Goal: Information Seeking & Learning: Learn about a topic

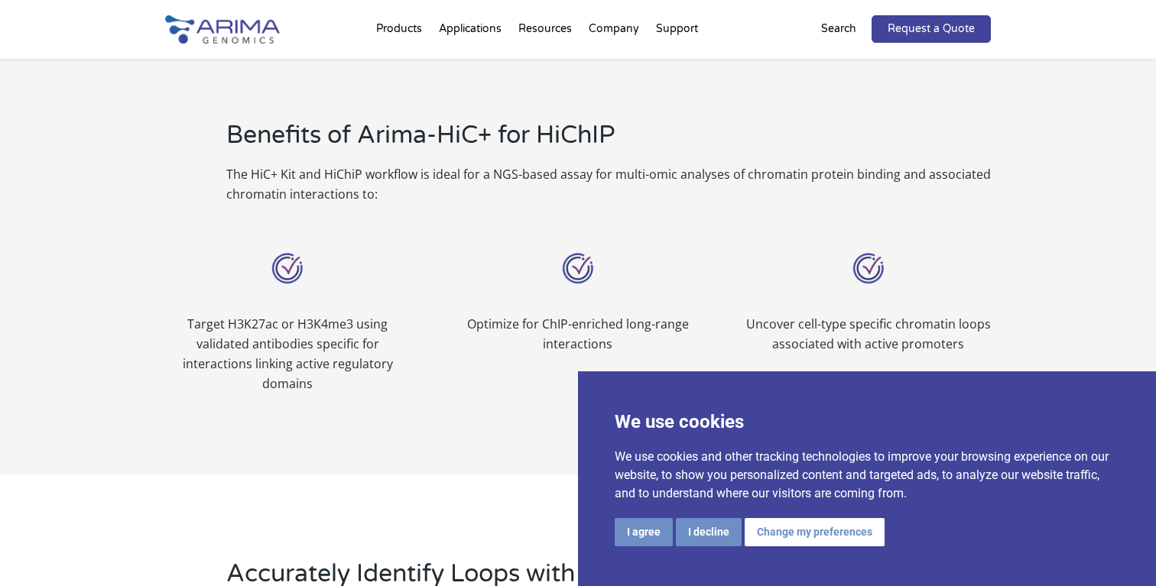
scroll to position [1112, 0]
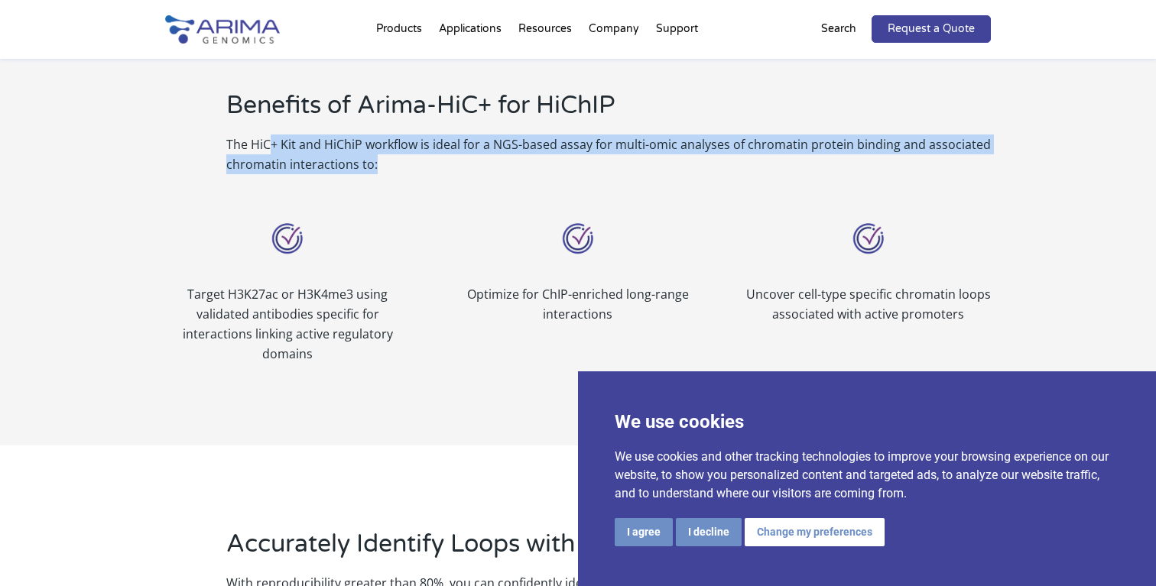
drag, startPoint x: 268, startPoint y: 143, endPoint x: 312, endPoint y: 177, distance: 55.0
click at [313, 177] on div "Benefits of Arima-HiC+ for HiChIP The HiC+ Kit and HiChiP workflow is ideal for…" at bounding box center [578, 131] width 826 height 127
click at [338, 175] on div "Benefits of Arima-HiC+ for HiChIP The HiC+ Kit and HiChiP workflow is ideal for…" at bounding box center [578, 131] width 826 height 127
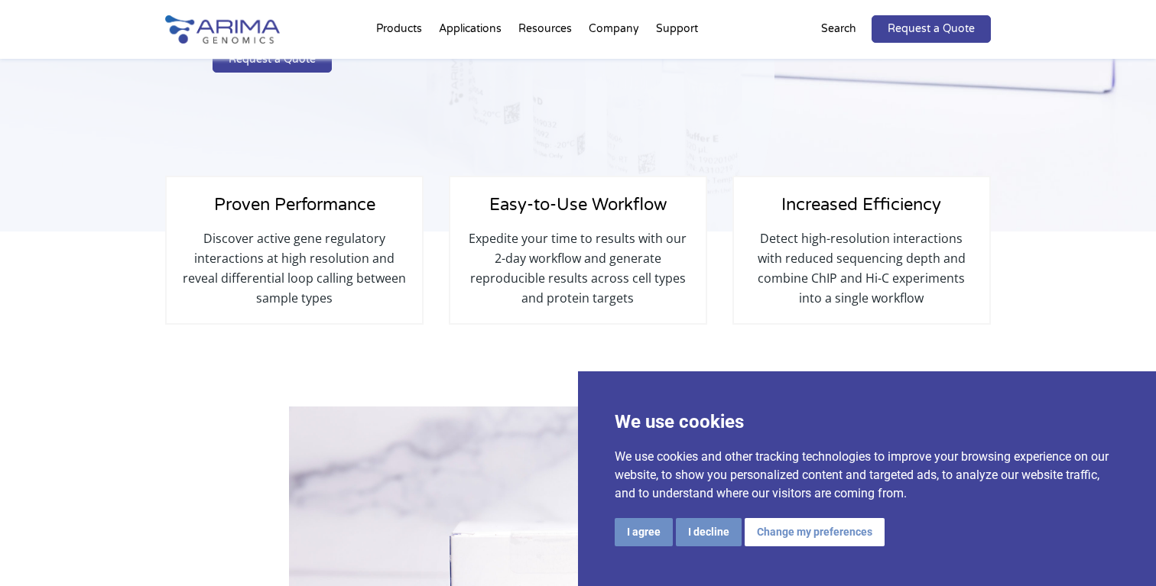
scroll to position [0, 0]
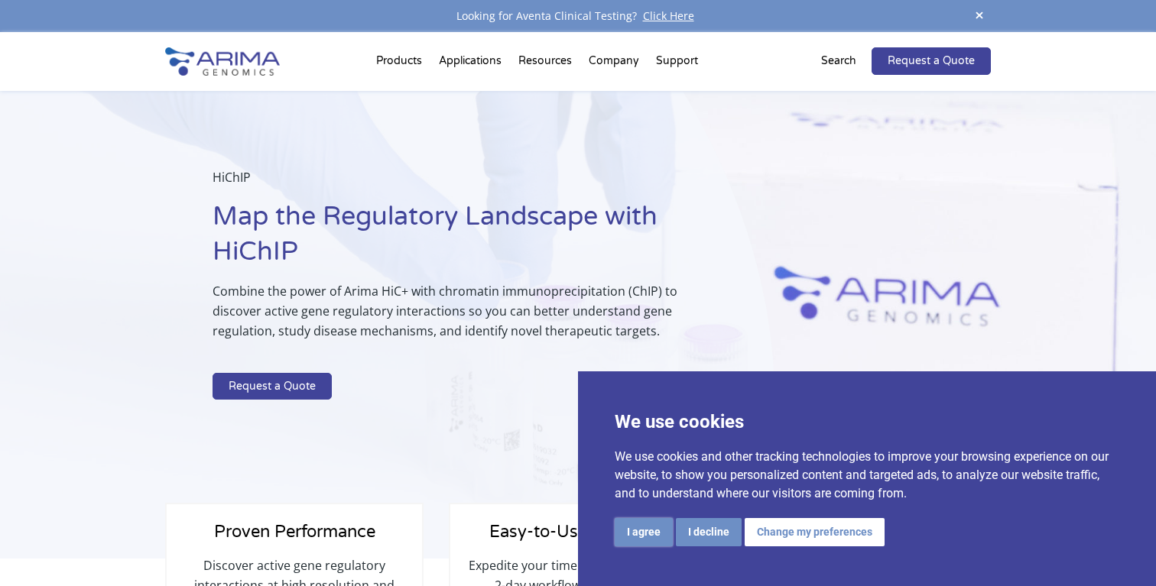
click at [650, 531] on button "I agree" at bounding box center [644, 532] width 58 height 28
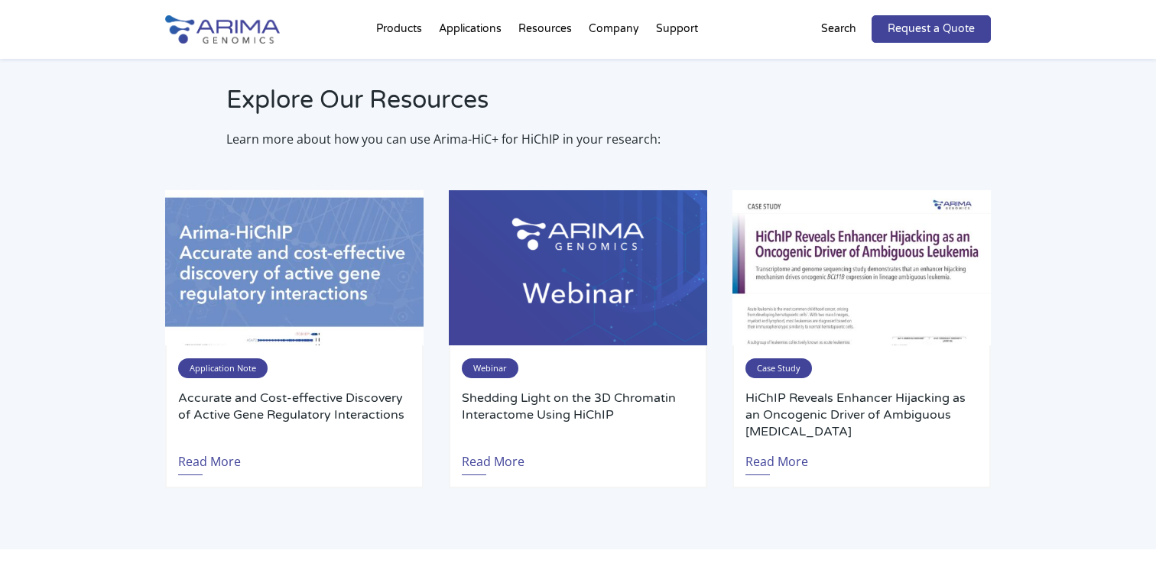
scroll to position [2829, 0]
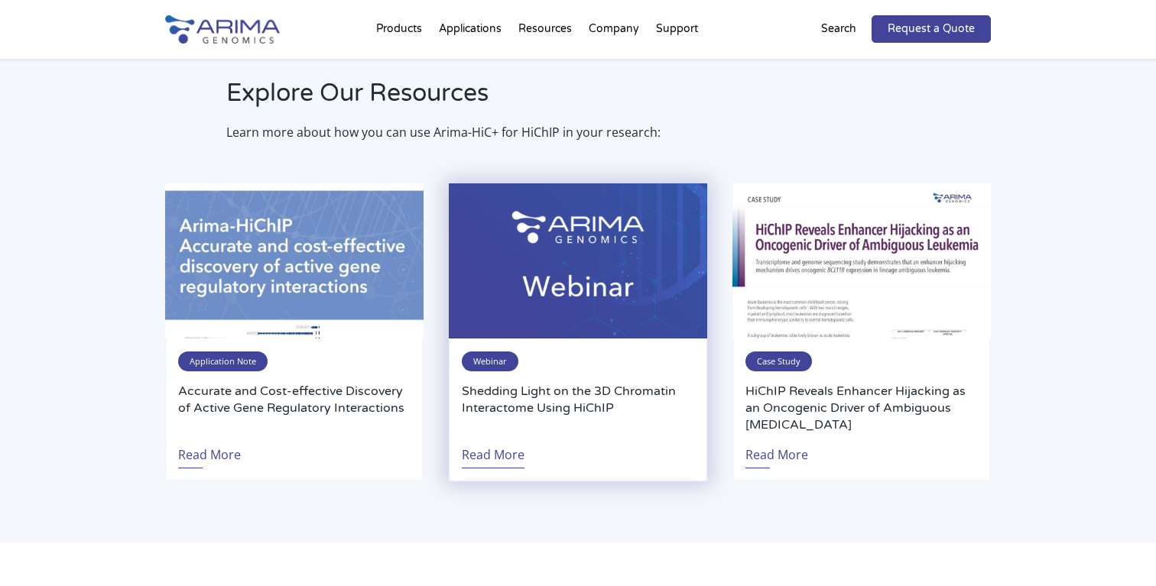
click at [494, 455] on link "Read More" at bounding box center [493, 450] width 63 height 35
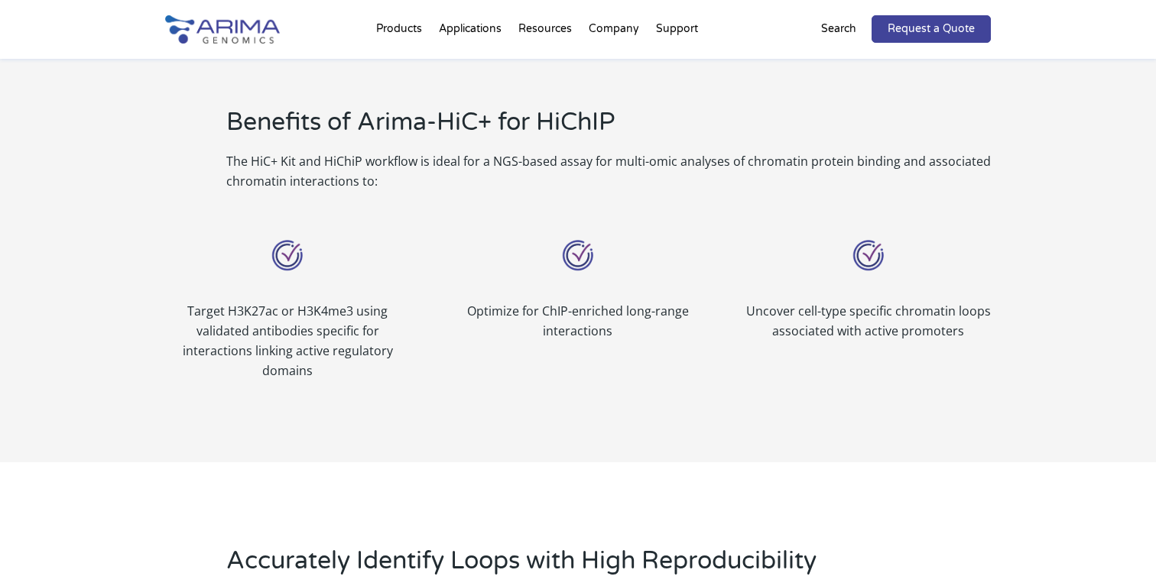
scroll to position [1069, 0]
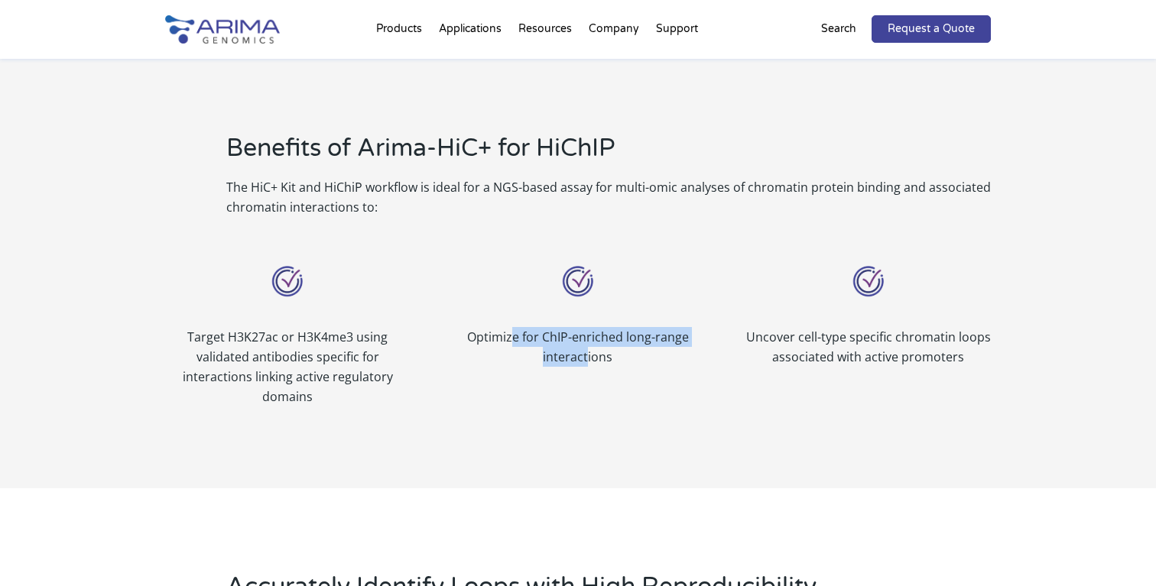
drag, startPoint x: 511, startPoint y: 333, endPoint x: 587, endPoint y: 357, distance: 80.0
click at [587, 357] on p "Optimize for ChIP-enriched long-range interactions" at bounding box center [578, 347] width 245 height 40
click at [597, 357] on p "Optimize for ChIP-enriched long-range interactions" at bounding box center [578, 347] width 245 height 40
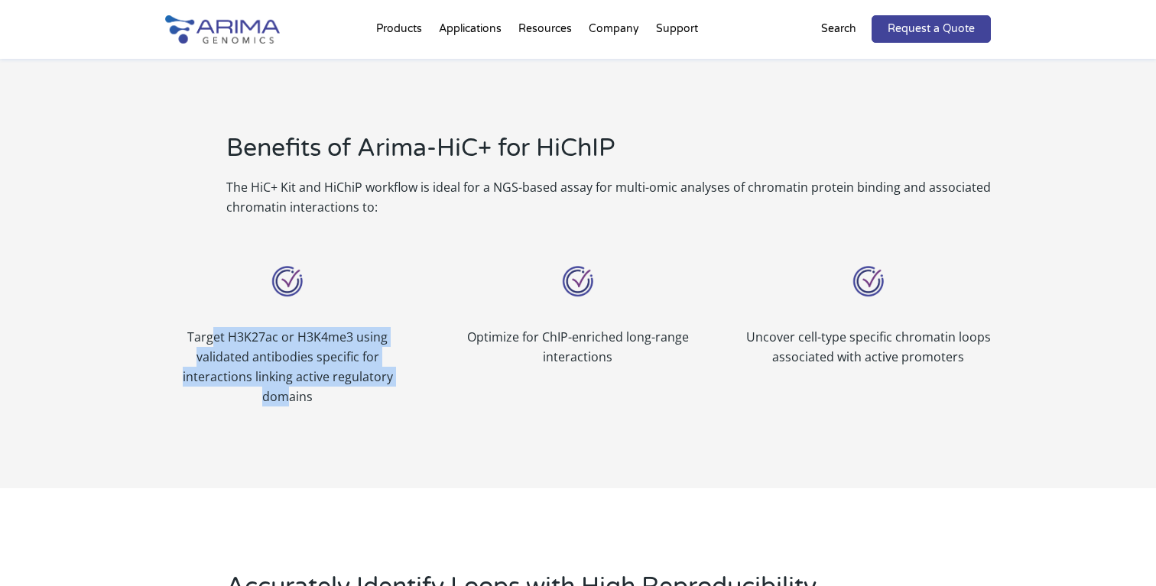
drag, startPoint x: 213, startPoint y: 340, endPoint x: 284, endPoint y: 388, distance: 86.5
click at [284, 388] on p "Target H3K27ac or H3K4me3 using validated antibodies specific for interactions …" at bounding box center [287, 367] width 245 height 80
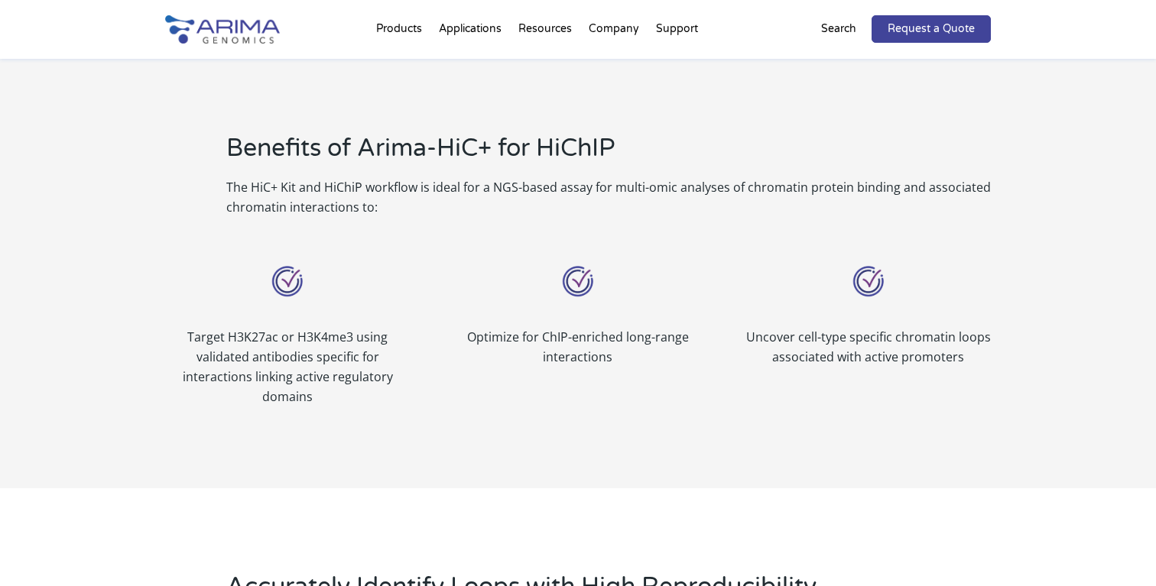
click at [293, 403] on p "Target H3K27ac or H3K4me3 using validated antibodies specific for interactions …" at bounding box center [287, 367] width 245 height 80
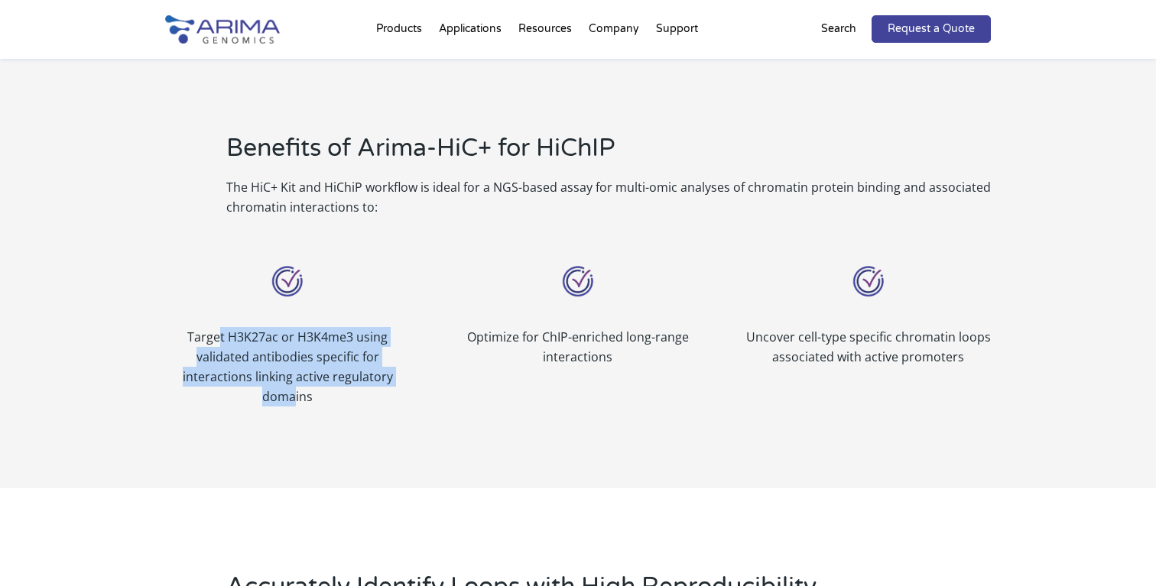
drag, startPoint x: 295, startPoint y: 403, endPoint x: 218, endPoint y: 337, distance: 101.4
click at [218, 337] on p "Target H3K27ac or H3K4me3 using validated antibodies specific for interactions …" at bounding box center [287, 367] width 245 height 80
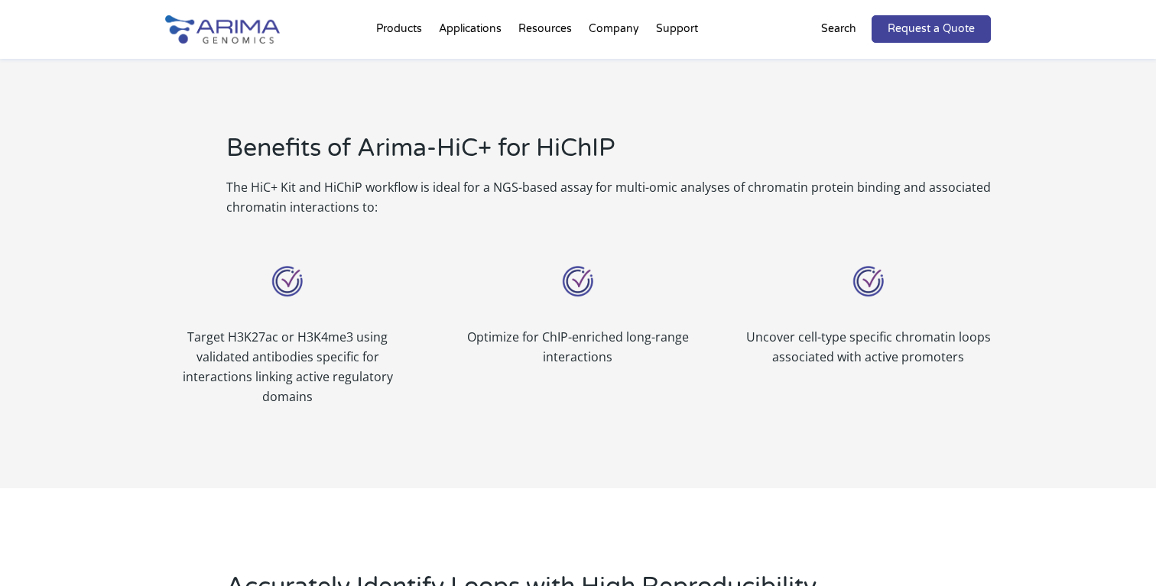
click at [248, 346] on p "Target H3K27ac or H3K4me3 using validated antibodies specific for interactions …" at bounding box center [287, 367] width 245 height 80
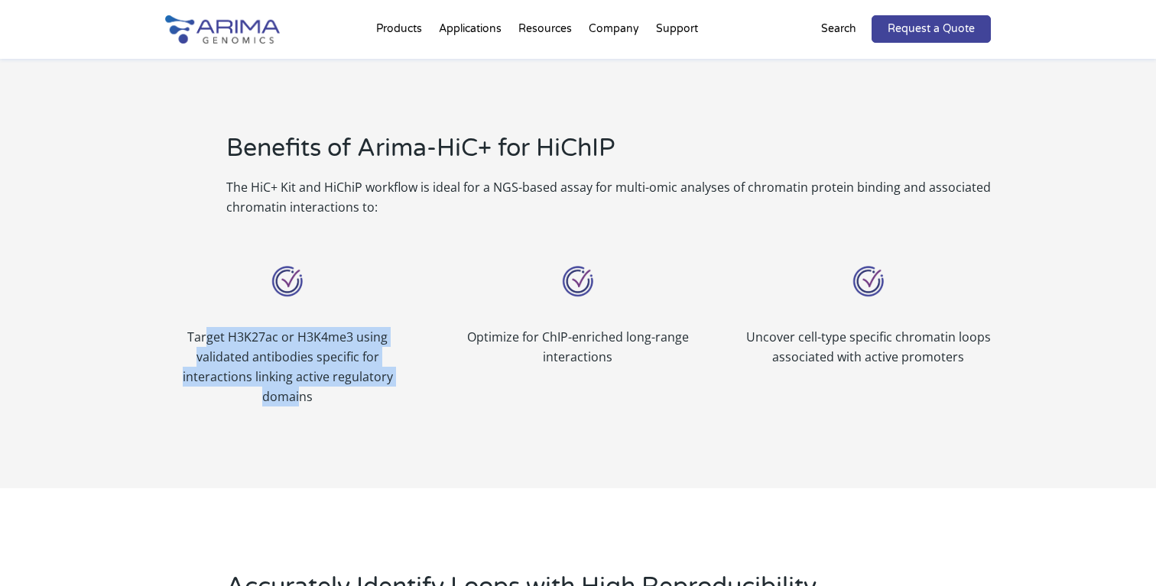
drag, startPoint x: 206, startPoint y: 337, endPoint x: 301, endPoint y: 397, distance: 112.6
click at [301, 397] on p "Target H3K27ac or H3K4me3 using validated antibodies specific for interactions …" at bounding box center [287, 367] width 245 height 80
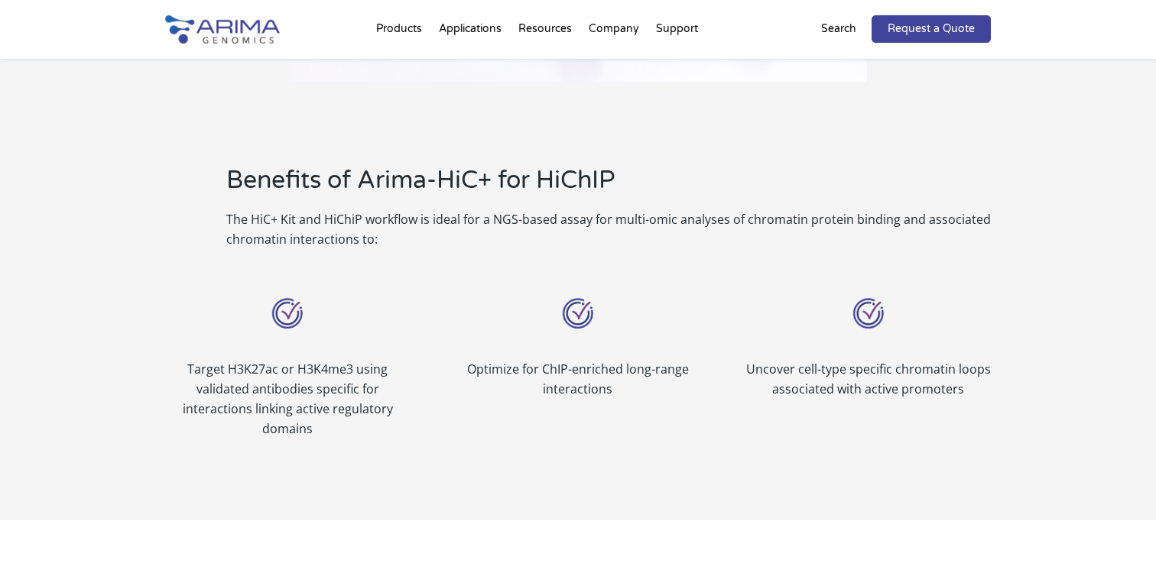
scroll to position [1030, 0]
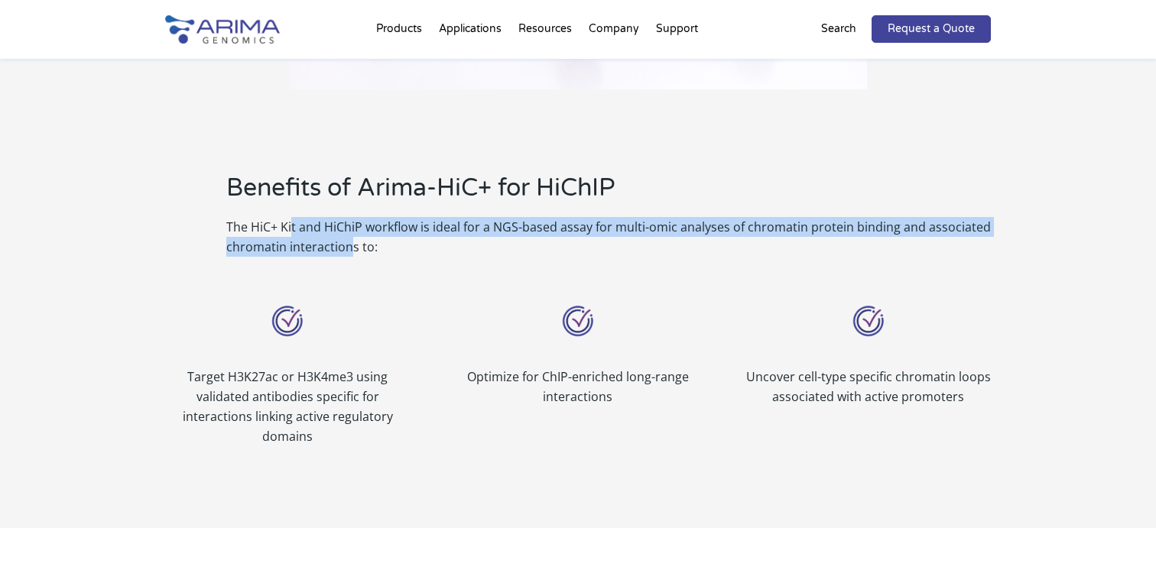
drag, startPoint x: 290, startPoint y: 225, endPoint x: 346, endPoint y: 240, distance: 57.1
click at [346, 241] on p "The HiC+ Kit and HiChiP workflow is ideal for a NGS-based assay for multi-omic …" at bounding box center [608, 237] width 764 height 40
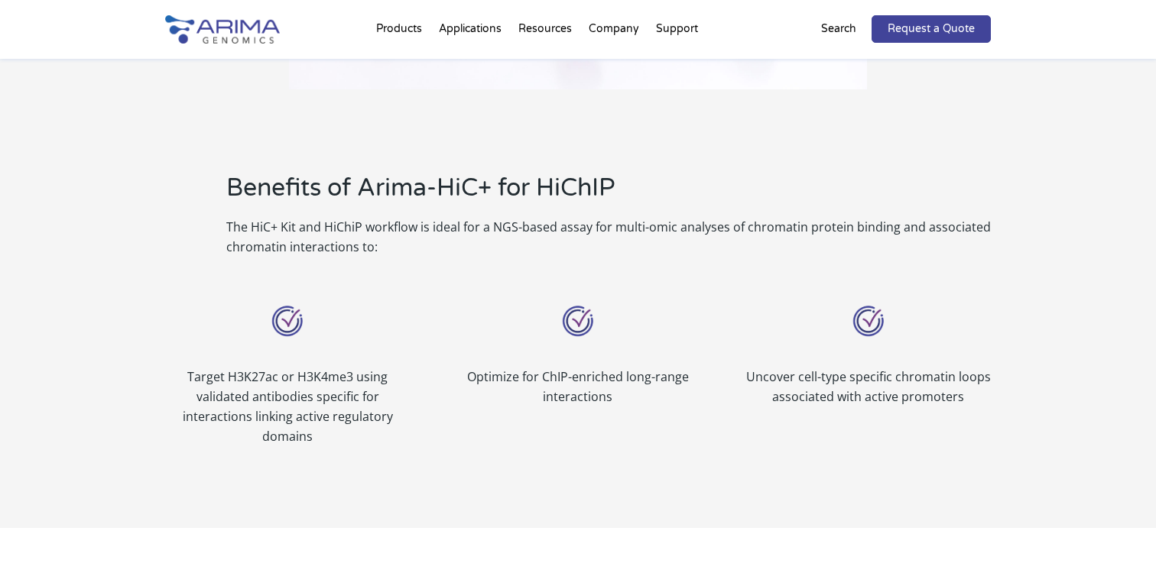
click at [361, 247] on p "The HiC+ Kit and HiChiP workflow is ideal for a NGS-based assay for multi-omic …" at bounding box center [608, 237] width 764 height 40
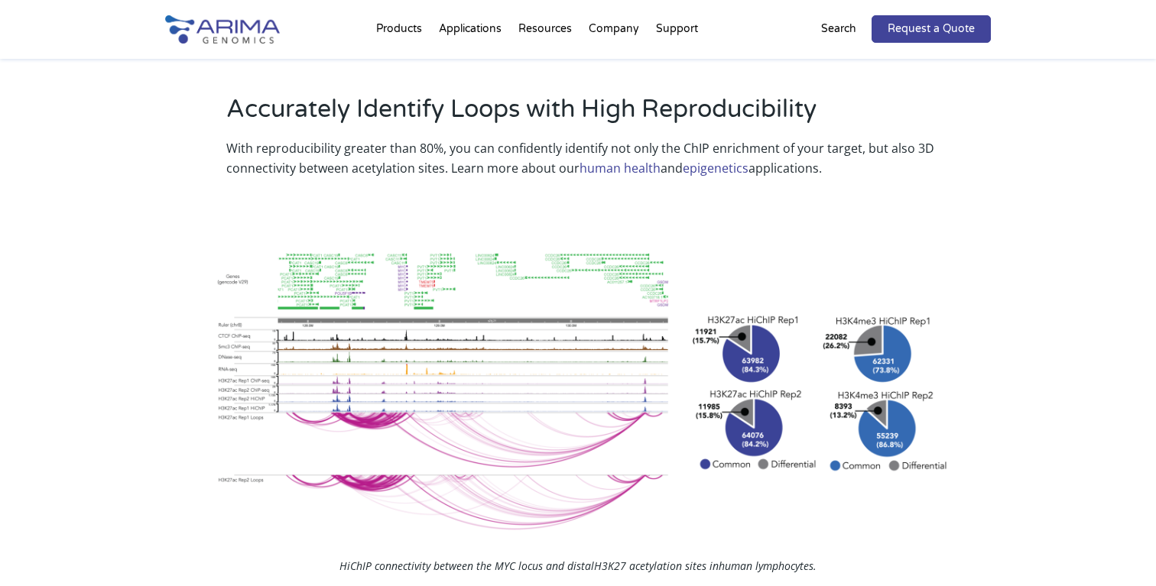
scroll to position [1549, 0]
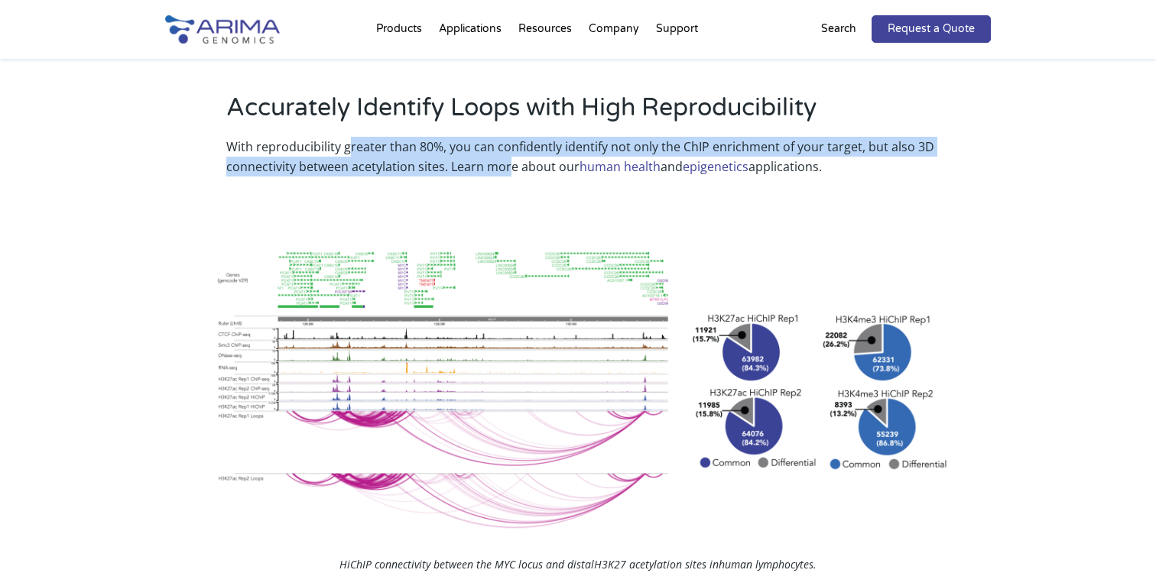
drag, startPoint x: 507, startPoint y: 164, endPoint x: 349, endPoint y: 148, distance: 159.1
click at [349, 148] on p "With reproducibility greater than 80%, you can confidently identify not only th…" at bounding box center [608, 157] width 764 height 40
drag, startPoint x: 313, startPoint y: 151, endPoint x: 429, endPoint y: 159, distance: 116.5
click at [430, 160] on p "With reproducibility greater than 80%, you can confidently identify not only th…" at bounding box center [608, 157] width 764 height 40
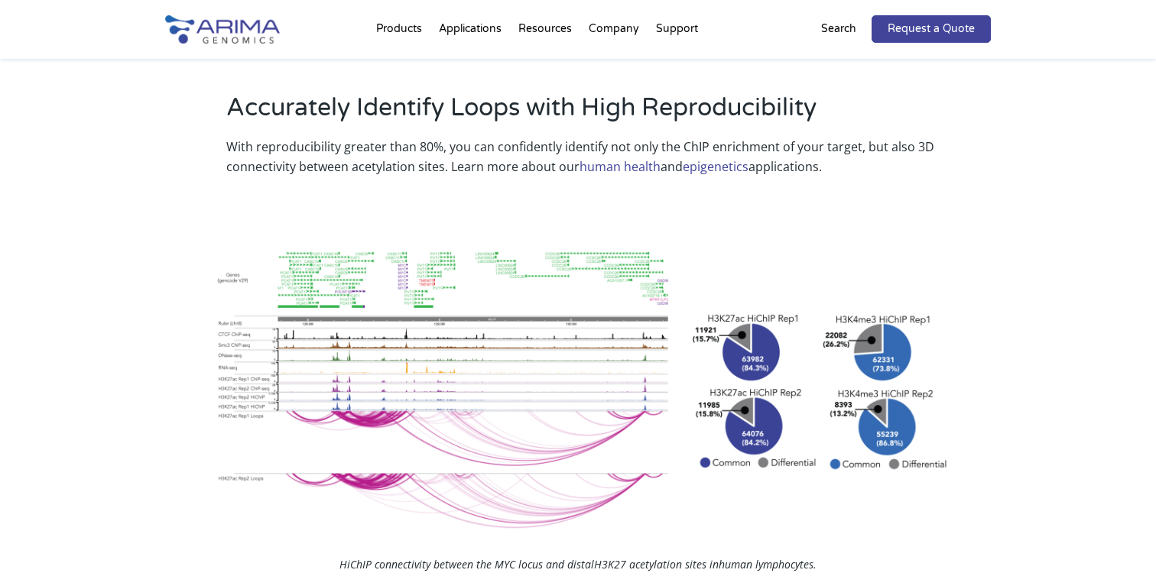
click at [486, 159] on p "With reproducibility greater than 80%, you can confidently identify not only th…" at bounding box center [608, 157] width 764 height 40
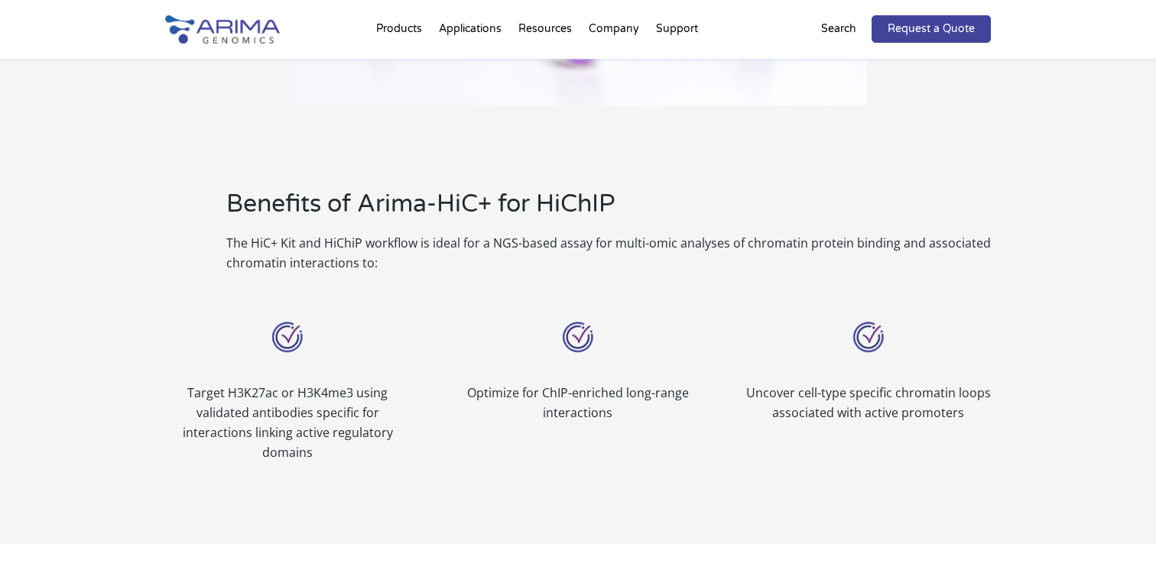
scroll to position [1012, 0]
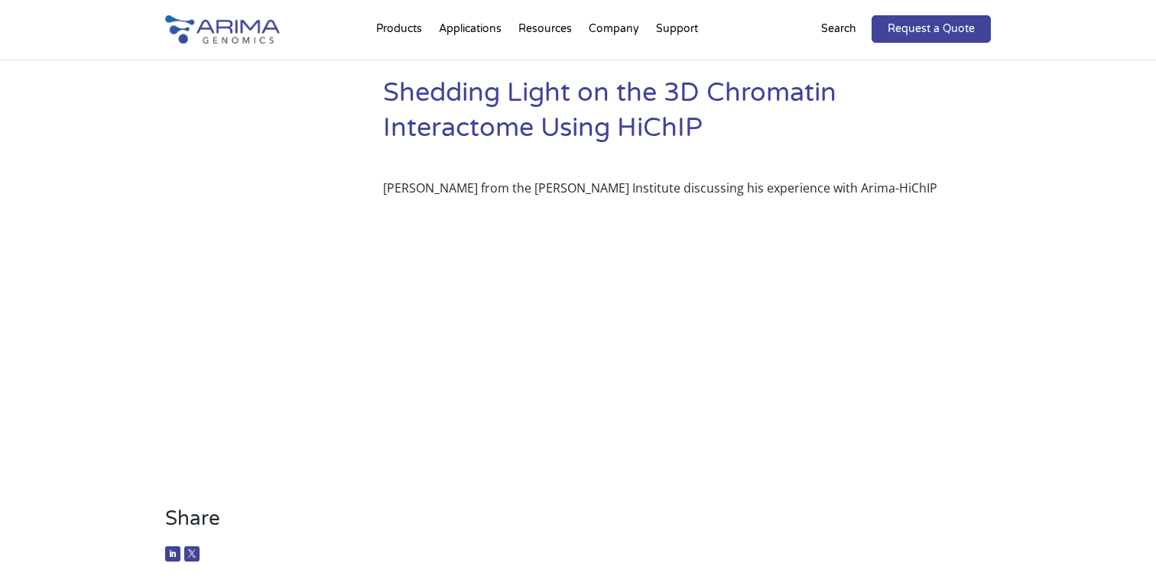
scroll to position [79, 0]
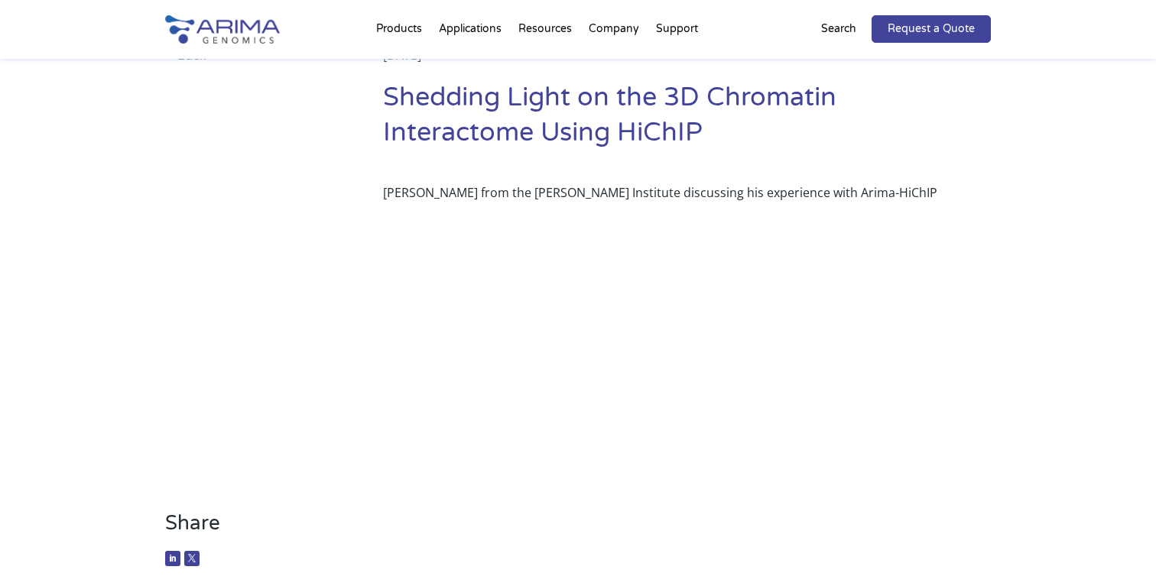
click at [342, 546] on div "Share [PERSON_NAME] from the [PERSON_NAME] Institute discussing his experience …" at bounding box center [578, 375] width 826 height 426
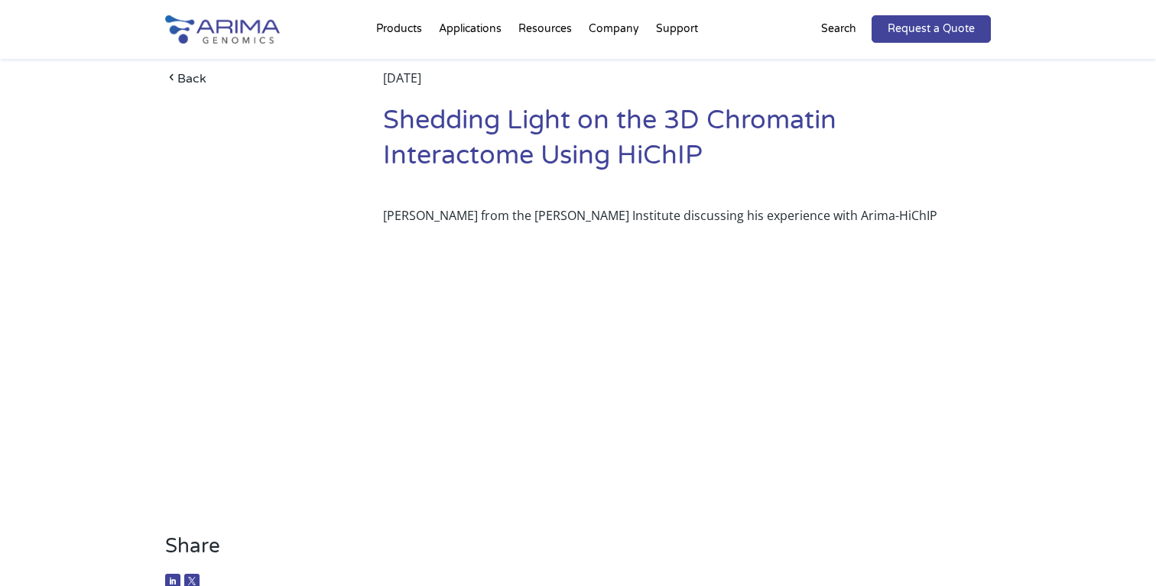
scroll to position [0, 0]
